Goal: Task Accomplishment & Management: Manage account settings

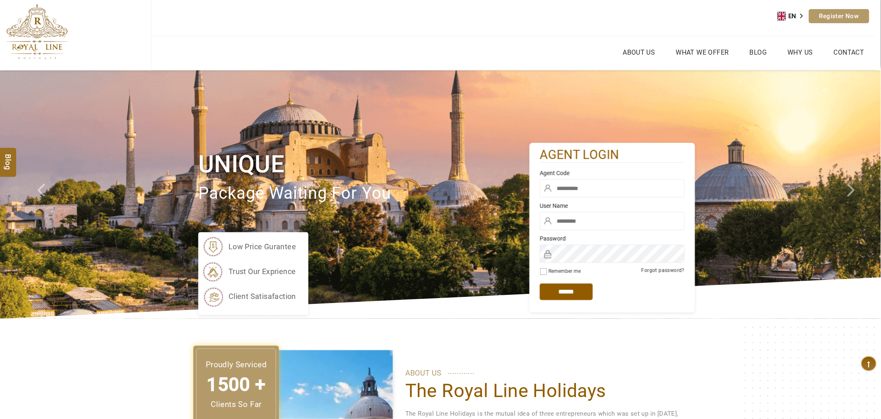
type input "****"
type input "*******"
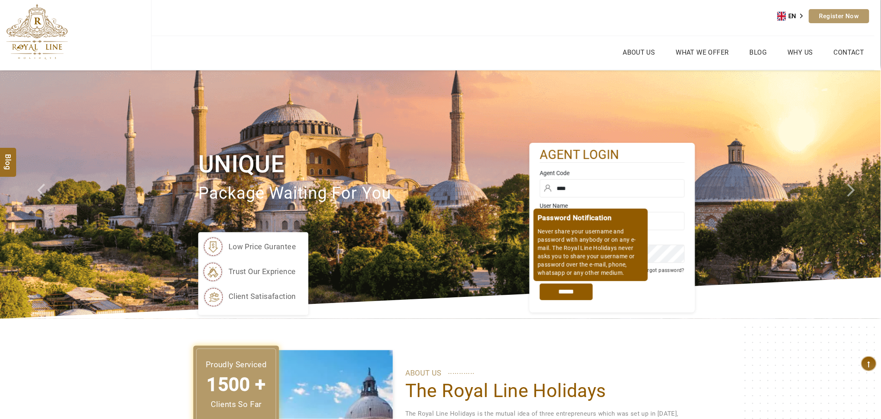
click at [585, 297] on input "*****" at bounding box center [566, 292] width 53 height 17
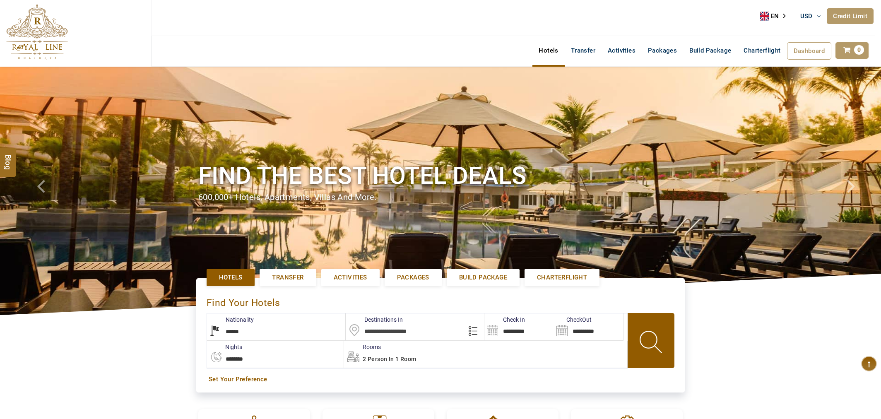
select select "******"
select select "*"
type input "**********"
click at [859, 20] on link "Credit Limit" at bounding box center [850, 16] width 47 height 16
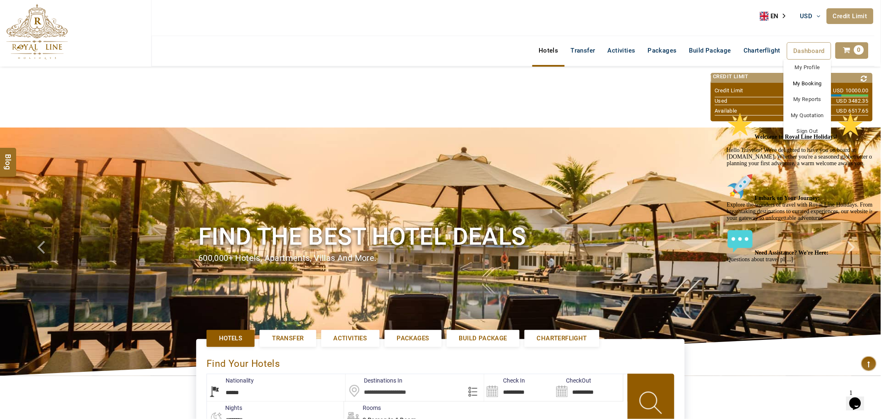
click at [802, 81] on link "My Booking" at bounding box center [808, 84] width 48 height 16
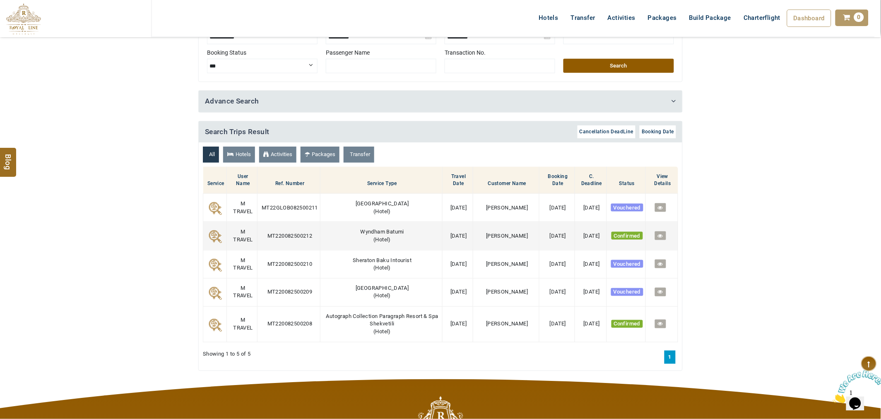
scroll to position [230, 0]
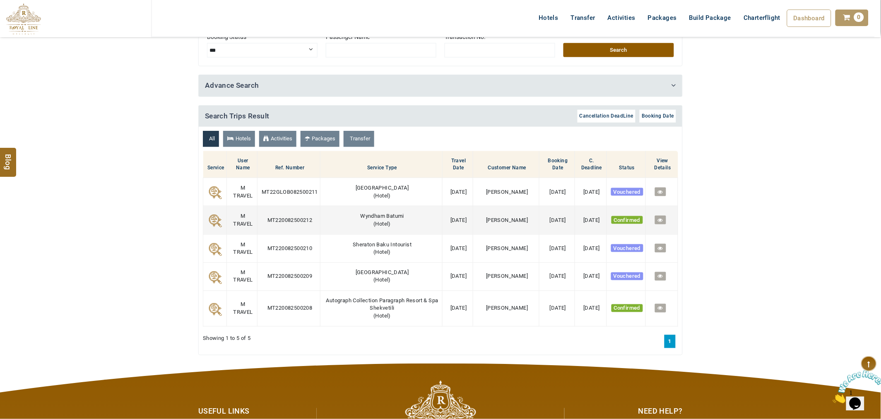
click at [663, 217] on icon at bounding box center [660, 219] width 5 height 5
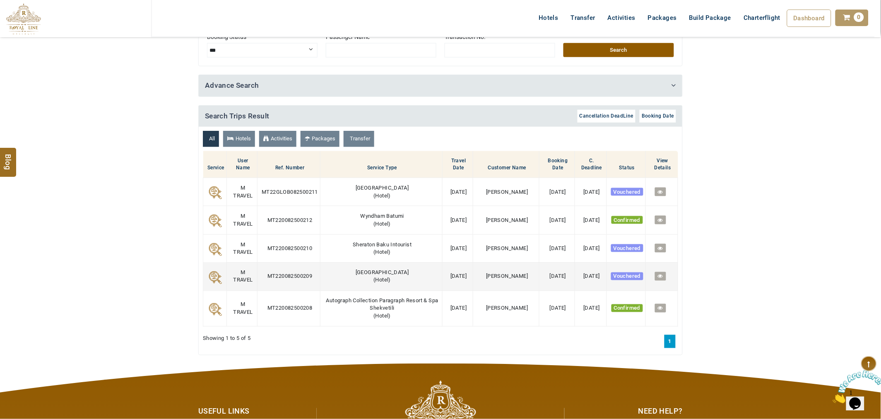
click at [664, 275] on icon at bounding box center [660, 276] width 5 height 5
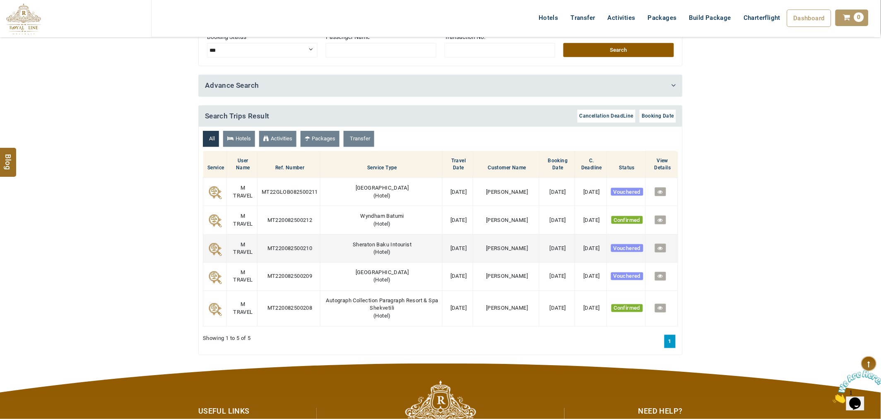
click at [665, 247] on link at bounding box center [660, 248] width 11 height 9
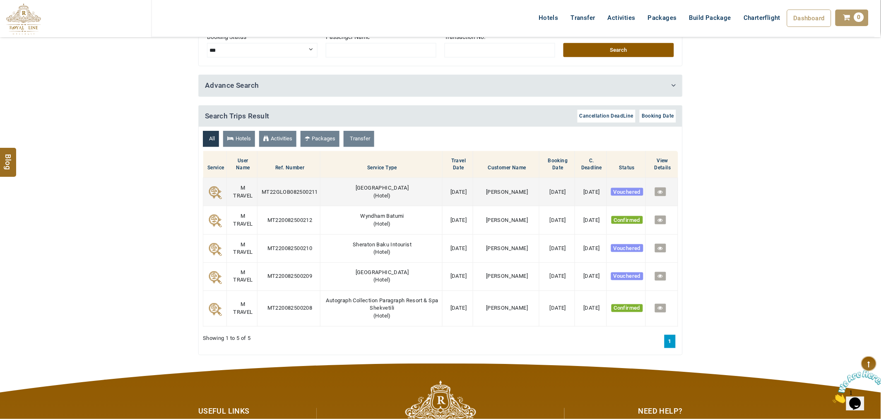
click at [660, 191] on icon at bounding box center [660, 191] width 5 height 5
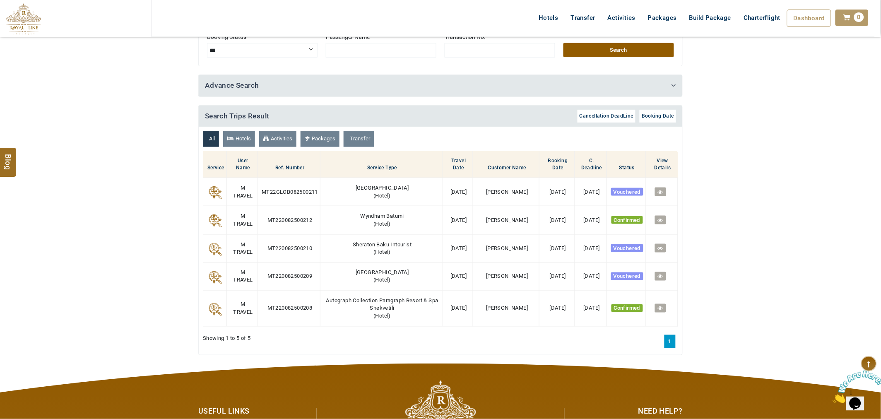
scroll to position [46, 0]
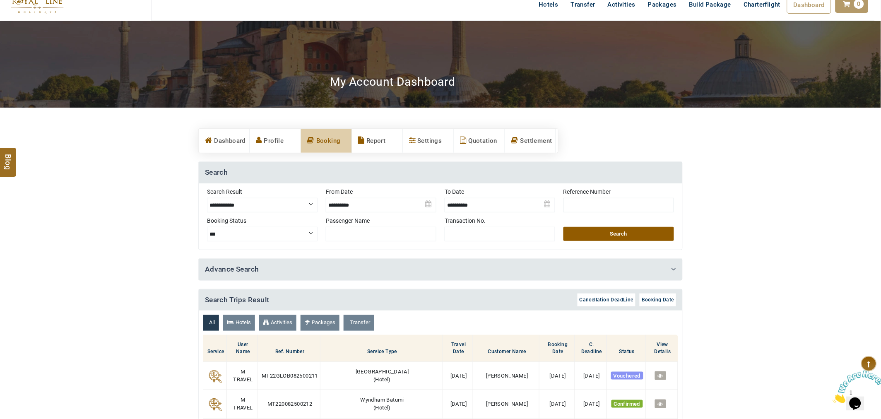
click at [280, 208] on select "**********" at bounding box center [262, 205] width 111 height 14
select select "**********"
click at [207, 198] on select "**********" at bounding box center [262, 205] width 111 height 14
click at [358, 200] on img at bounding box center [381, 202] width 111 height 29
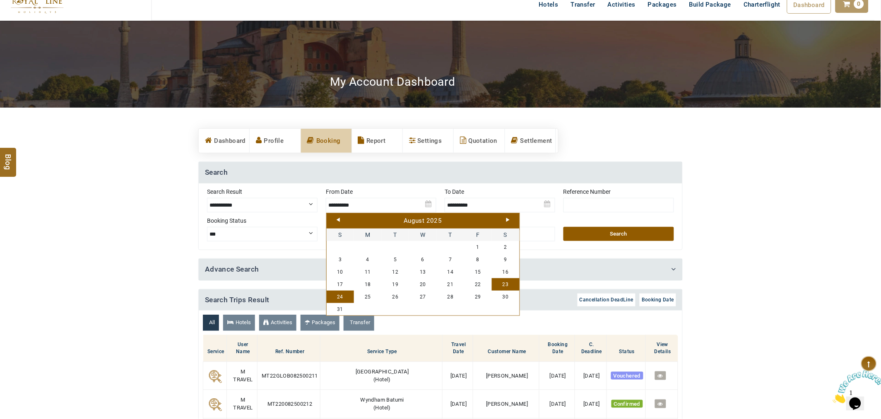
click at [508, 218] on link "Next" at bounding box center [508, 220] width 3 height 4
click at [370, 246] on link "1" at bounding box center [368, 247] width 28 height 12
type input "**********"
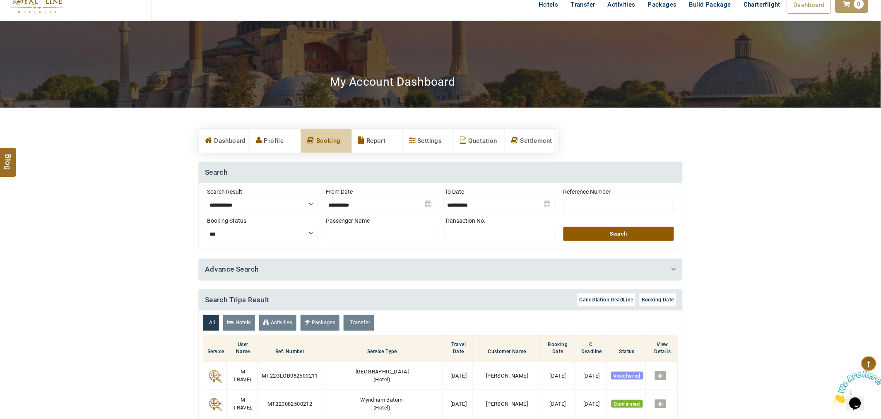
click at [534, 209] on img at bounding box center [500, 202] width 111 height 29
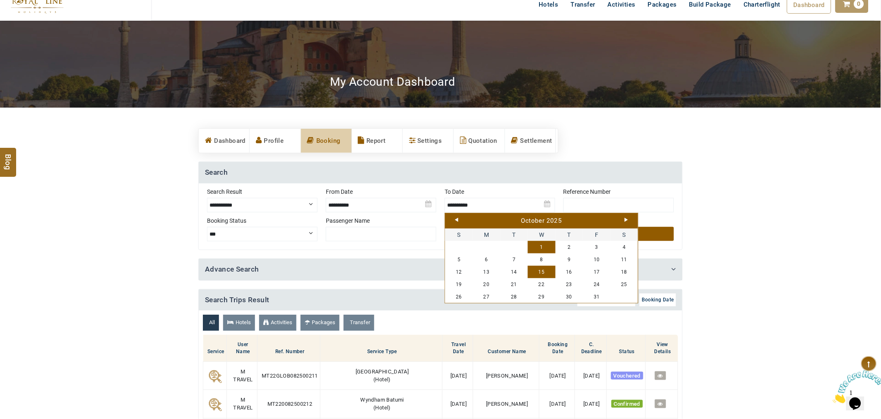
click at [543, 270] on link "15" at bounding box center [542, 272] width 28 height 12
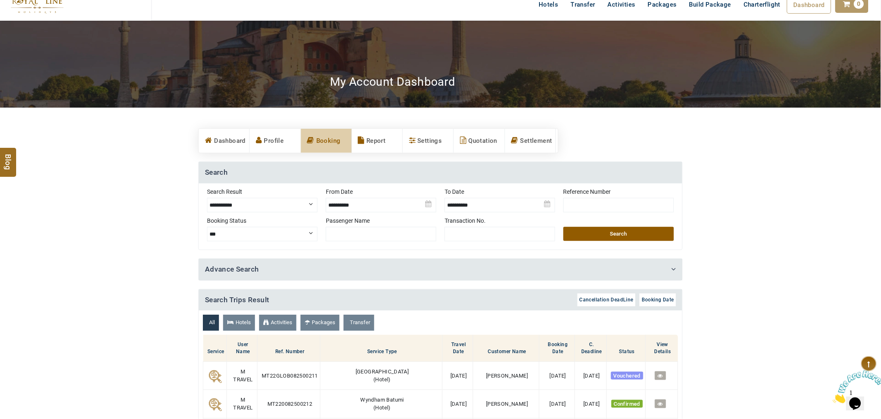
click at [498, 208] on img at bounding box center [500, 202] width 111 height 29
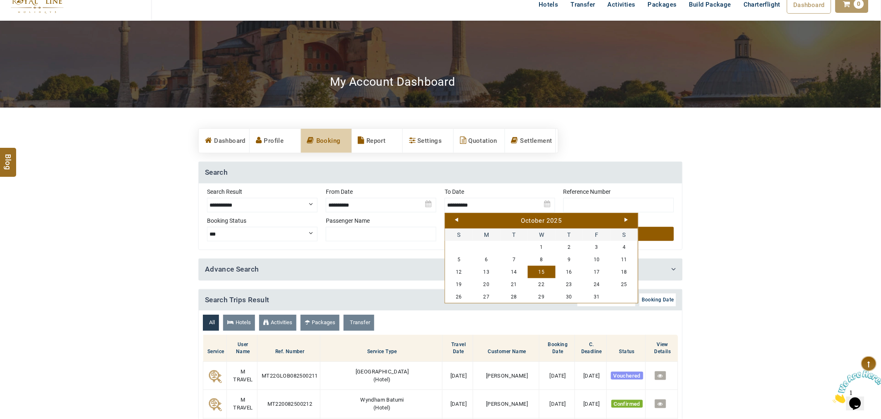
click at [456, 222] on div "October 2025" at bounding box center [541, 221] width 189 height 9
click at [457, 218] on link "Prev" at bounding box center [456, 220] width 3 height 4
click at [487, 271] on link "15" at bounding box center [487, 272] width 28 height 12
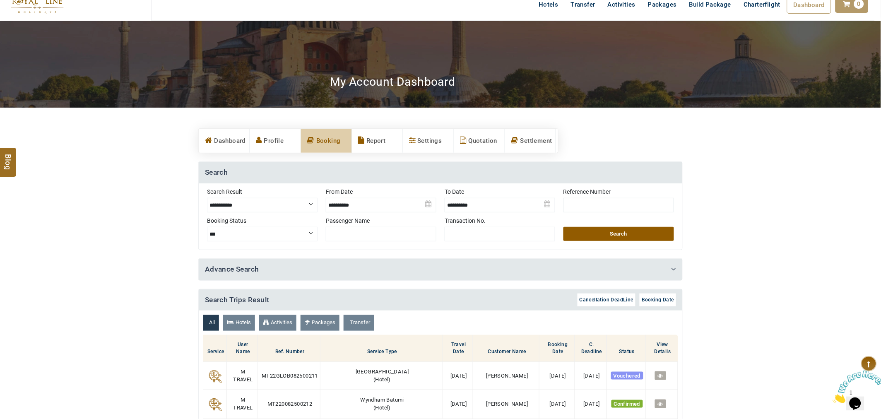
click at [592, 237] on button "Search" at bounding box center [619, 234] width 111 height 14
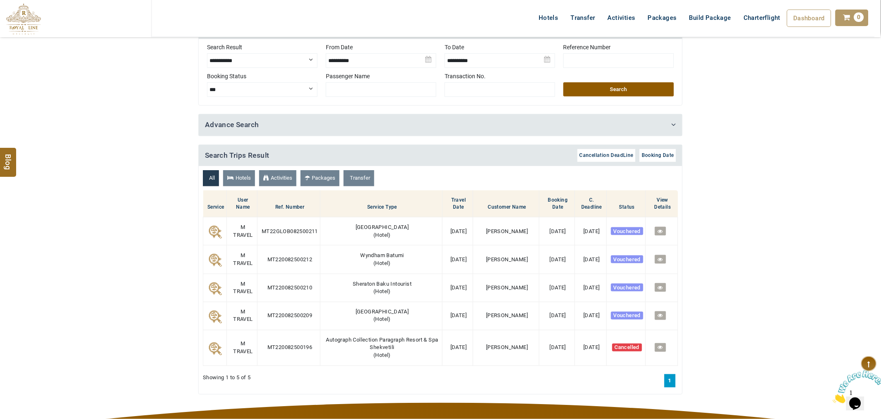
scroll to position [138, 0]
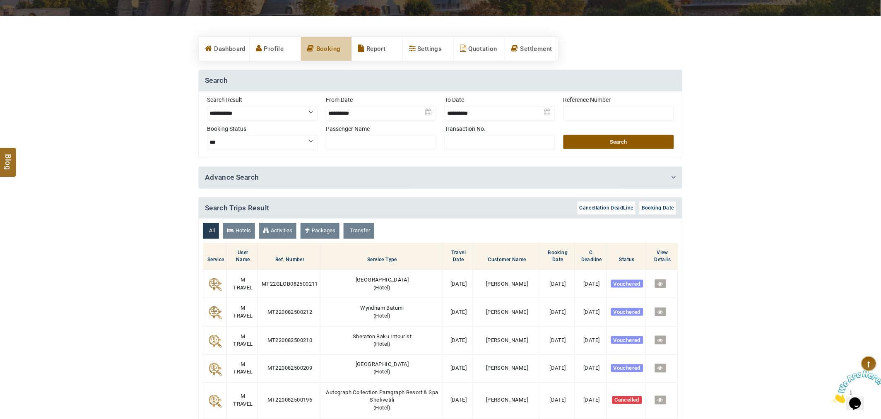
click at [408, 116] on img at bounding box center [381, 110] width 111 height 29
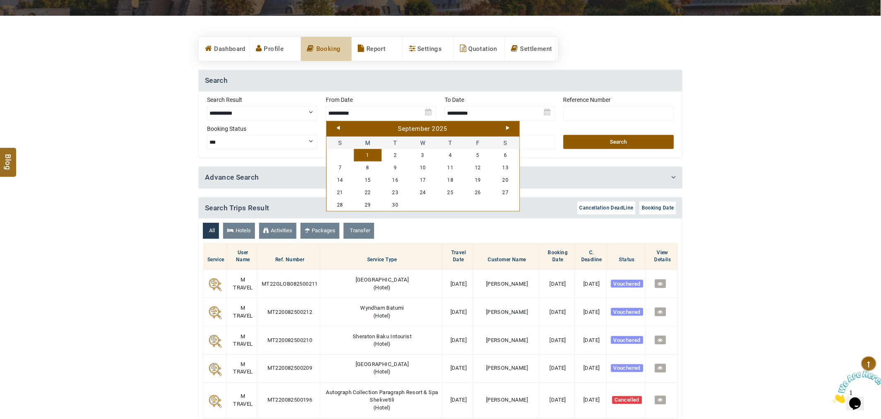
click at [365, 153] on link "1" at bounding box center [368, 155] width 28 height 12
type input "**********"
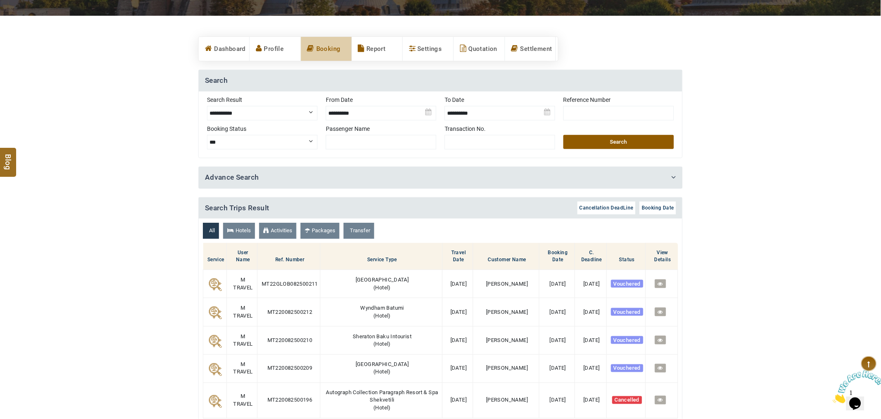
click at [606, 148] on button "Search" at bounding box center [619, 142] width 111 height 14
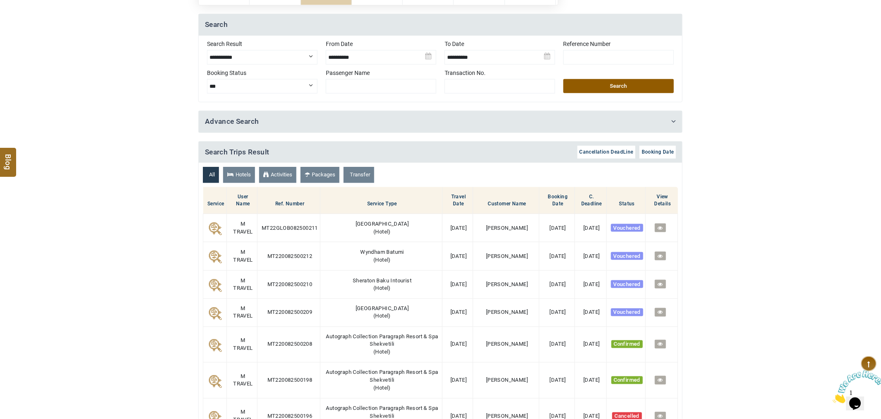
scroll to position [322, 0]
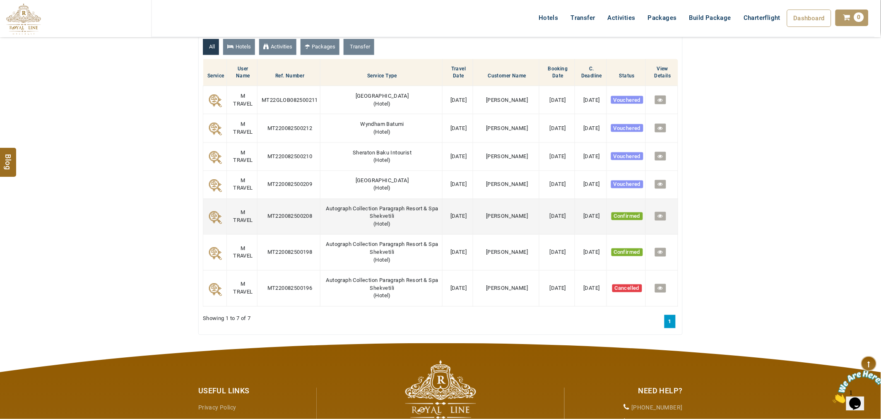
click at [663, 213] on link at bounding box center [660, 216] width 11 height 9
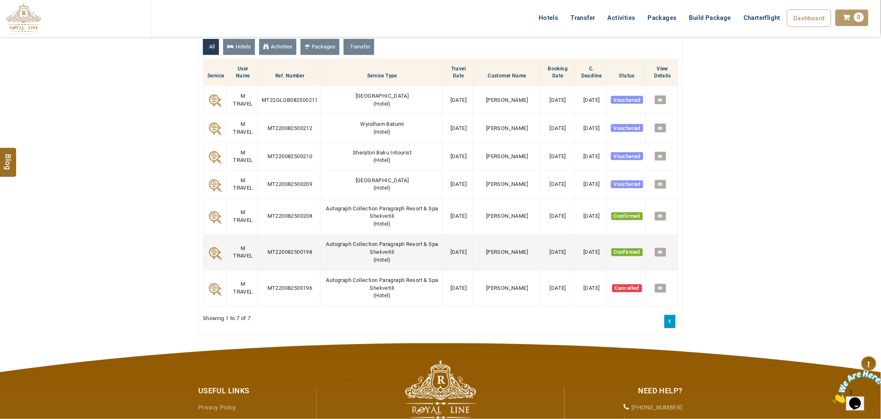
click at [662, 254] on icon at bounding box center [660, 252] width 5 height 5
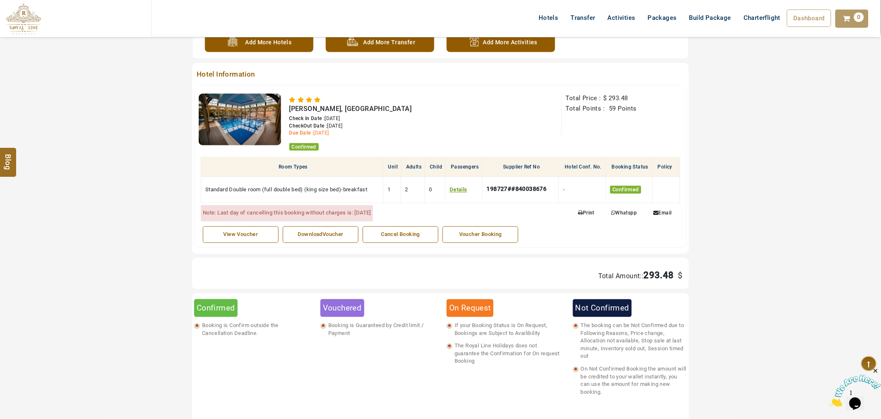
click at [456, 237] on div "Voucher Booking" at bounding box center [480, 235] width 67 height 8
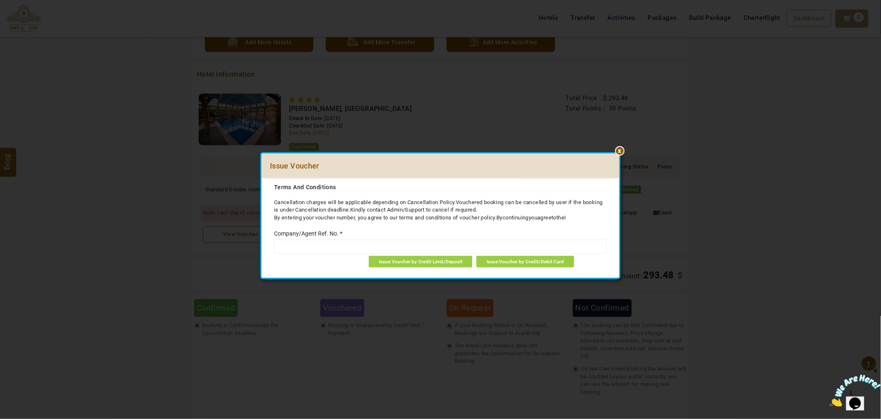
click at [425, 249] on input "text" at bounding box center [440, 247] width 333 height 14
type input "******"
click at [435, 262] on span "Issue Voucher by Credit Limit/Deposit" at bounding box center [421, 262] width 84 height 6
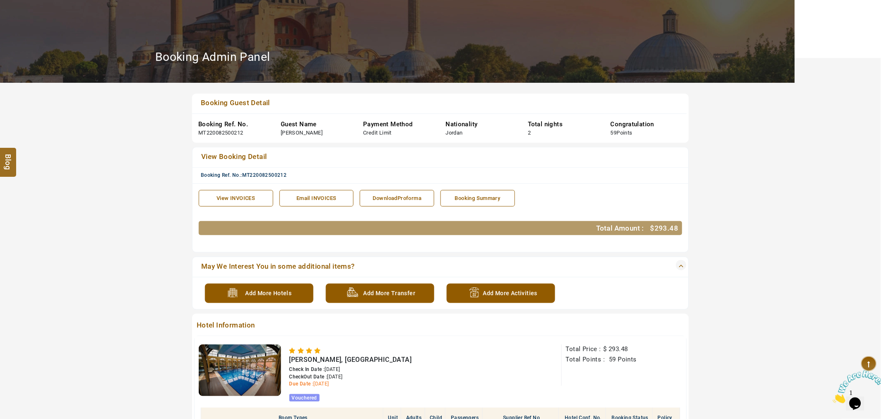
scroll to position [230, 0]
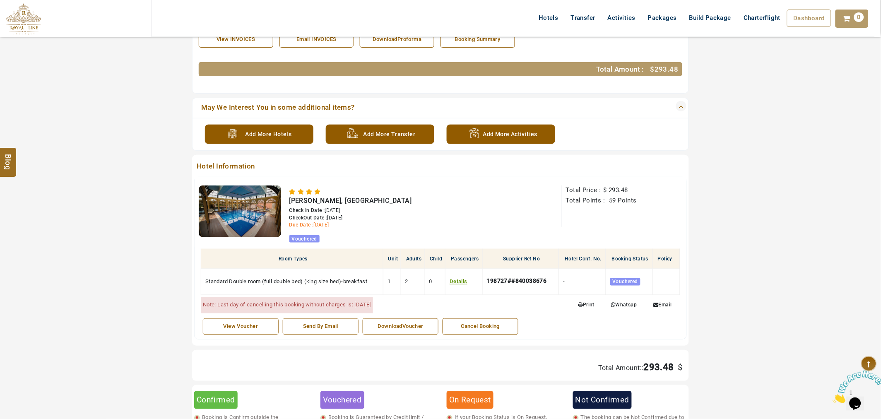
click at [386, 326] on div "DownloadVoucher" at bounding box center [400, 327] width 67 height 8
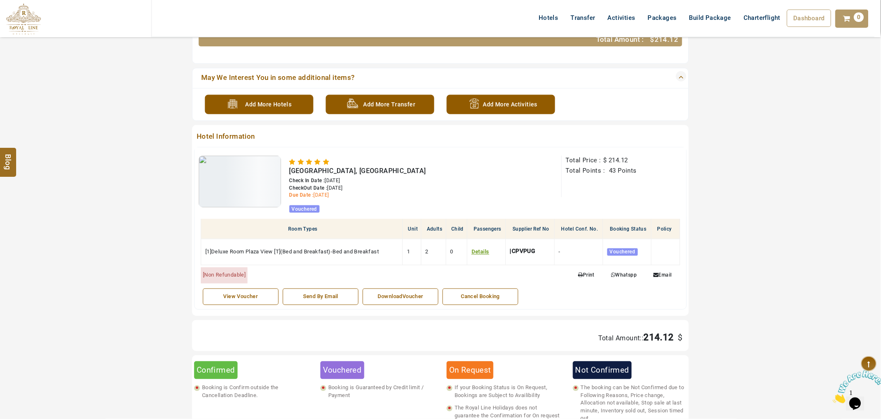
scroll to position [276, 0]
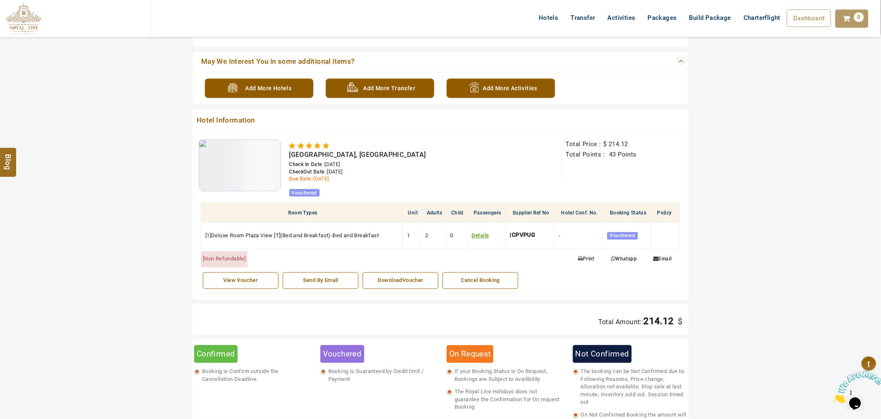
click at [417, 278] on div "DownloadVoucher" at bounding box center [400, 281] width 67 height 8
drag, startPoint x: 389, startPoint y: 156, endPoint x: 287, endPoint y: 157, distance: 101.9
click at [287, 157] on div "Shahdag Hotel & Spa, Qusar Check In Date : 01/09/2025 CheckOut Date : 03/09/202…" at bounding box center [421, 168] width 280 height 57
copy span "Shahdag Hotel & Spa, Qusar"
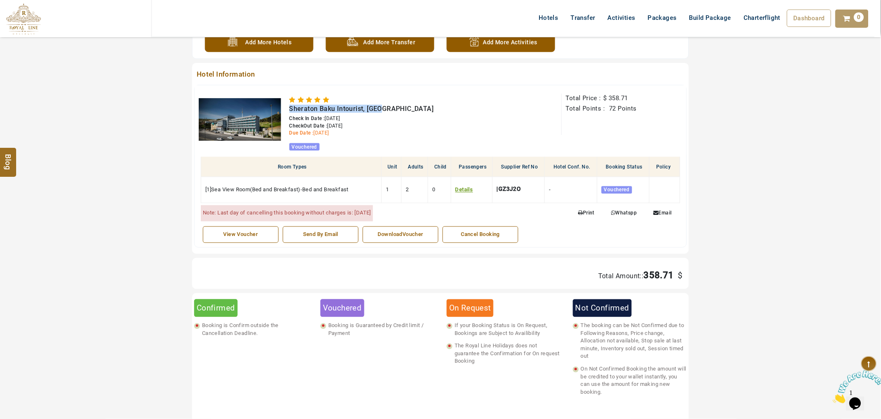
drag, startPoint x: 396, startPoint y: 111, endPoint x: 285, endPoint y: 113, distance: 110.6
click at [285, 113] on div "Sheraton Baku Intourist, Baku Check In Date : 03/09/2025 CheckOut Date : 05/09/…" at bounding box center [421, 122] width 280 height 57
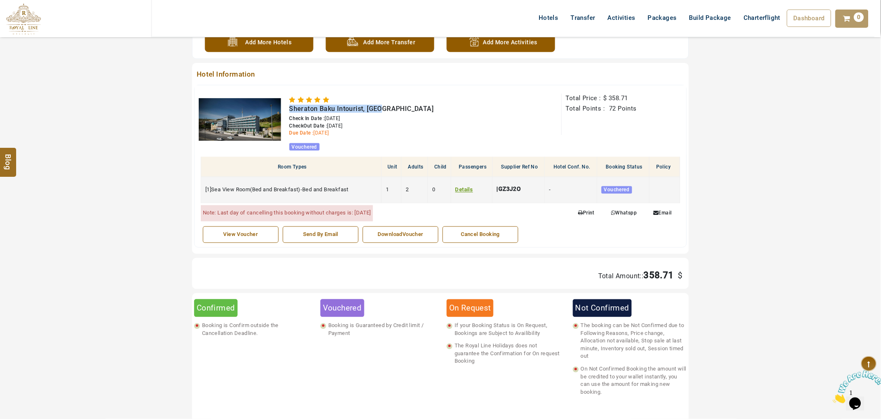
copy span "Sheraton Baku Intourist, Baku"
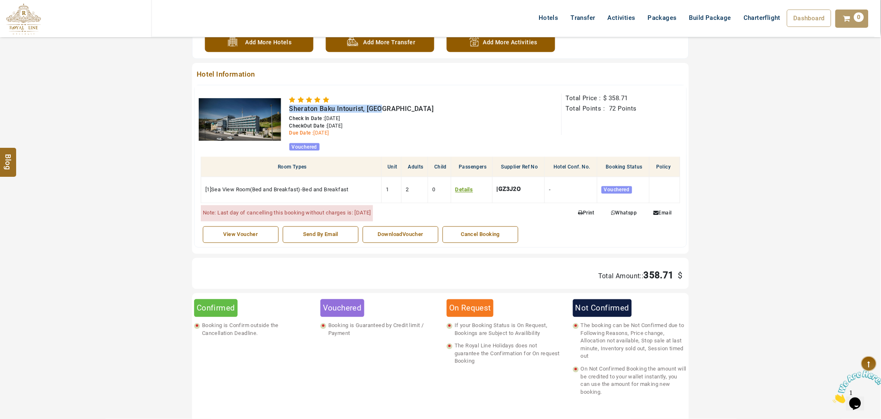
click at [404, 231] on div "DownloadVoucher" at bounding box center [400, 235] width 67 height 8
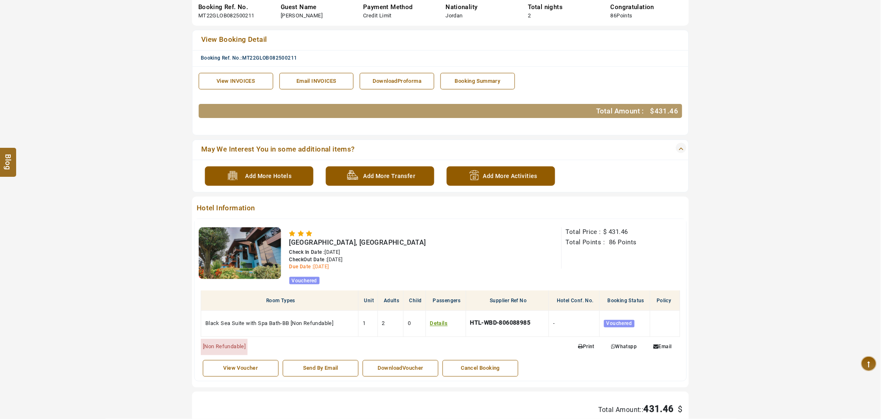
scroll to position [200, 0]
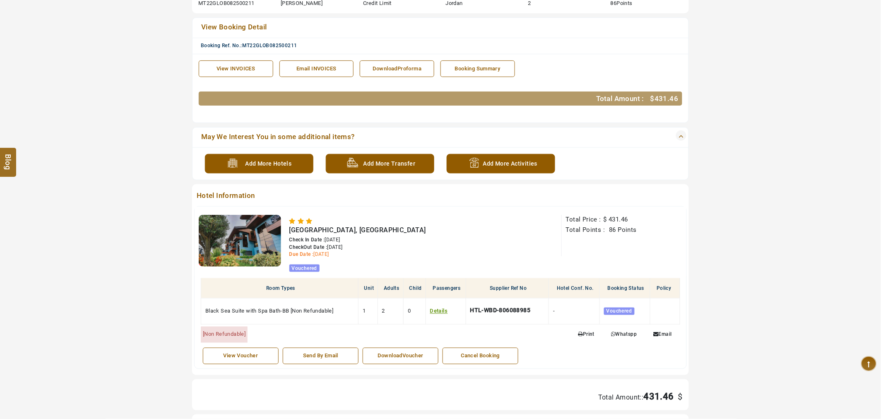
click at [428, 354] on div "DownloadVoucher" at bounding box center [400, 356] width 67 height 8
drag, startPoint x: 386, startPoint y: 233, endPoint x: 287, endPoint y: 234, distance: 98.6
click at [287, 234] on div "Peerless Villas Hotel, Trabzon Check In Date : 05/09/2025 CheckOut Date : 07/09…" at bounding box center [421, 243] width 280 height 57
copy span "Peerless Villas Hotel, Trabzon"
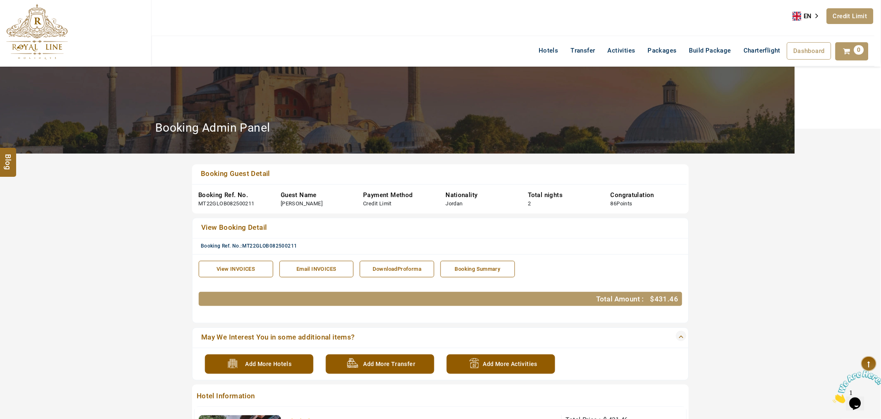
click at [833, 9] on link "Credit Limit" at bounding box center [850, 16] width 47 height 16
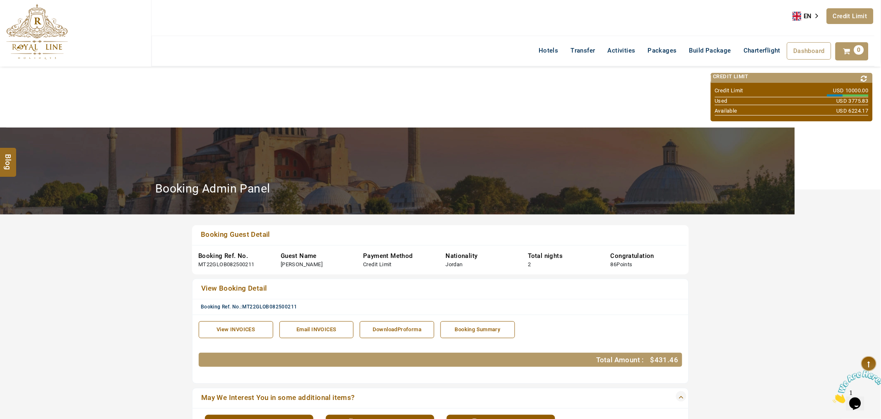
click at [833, 9] on link "Credit Limit" at bounding box center [850, 16] width 47 height 16
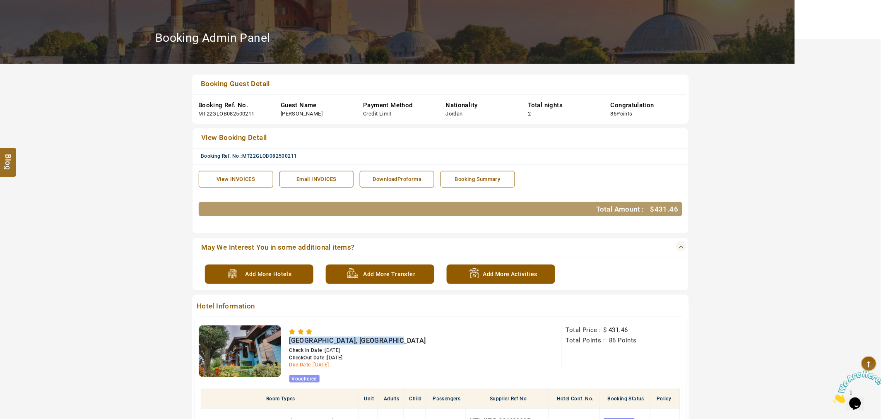
scroll to position [92, 0]
